Goal: Use online tool/utility: Utilize a website feature to perform a specific function

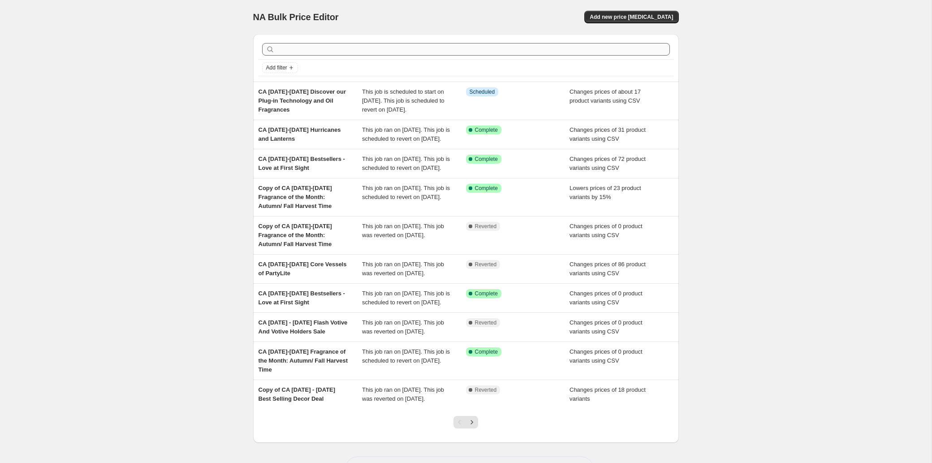
click at [287, 56] on input "text" at bounding box center [472, 49] width 393 height 13
